Goal: Check status: Check status

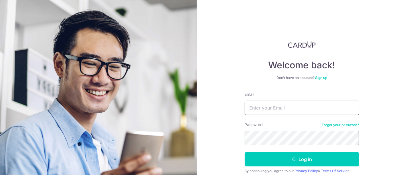
type input "[DOMAIN_NAME][EMAIL_ADDRESS][DOMAIN_NAME]"
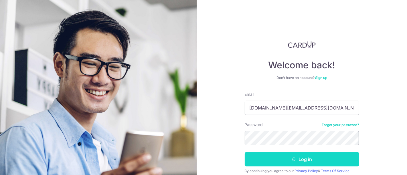
click at [252, 161] on button "Log in" at bounding box center [302, 159] width 114 height 14
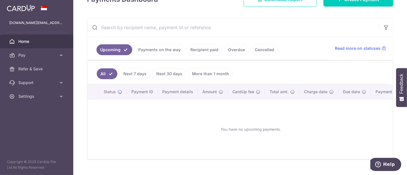
scroll to position [95, 0]
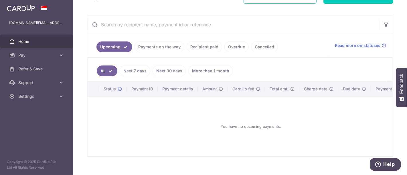
click at [160, 71] on link "Next 30 days" at bounding box center [168, 71] width 33 height 11
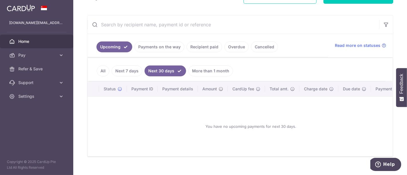
click at [204, 69] on link "More than 1 month" at bounding box center [210, 71] width 45 height 11
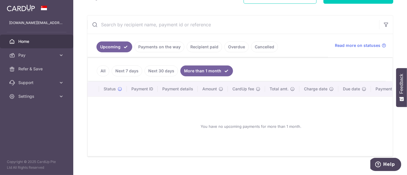
click at [158, 48] on link "Payments on the way" at bounding box center [159, 46] width 50 height 11
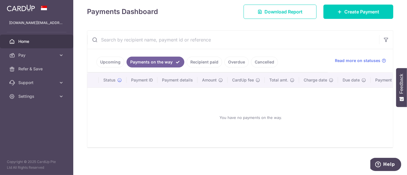
click at [206, 59] on link "Recipient paid" at bounding box center [204, 62] width 35 height 11
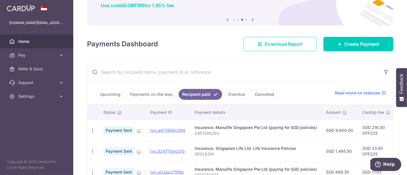
scroll to position [95, 0]
